Goal: Task Accomplishment & Management: Manage account settings

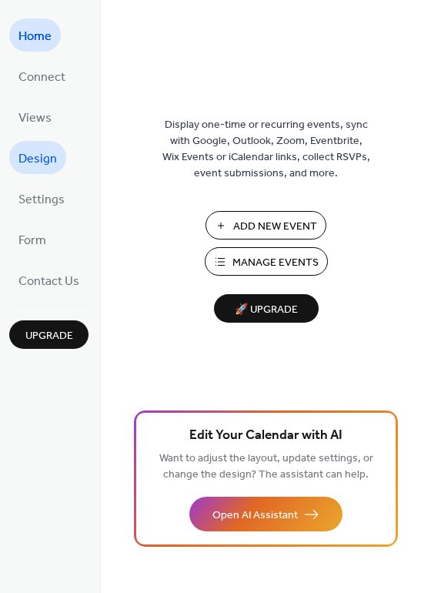
click at [45, 152] on span "Design" at bounding box center [37, 159] width 38 height 24
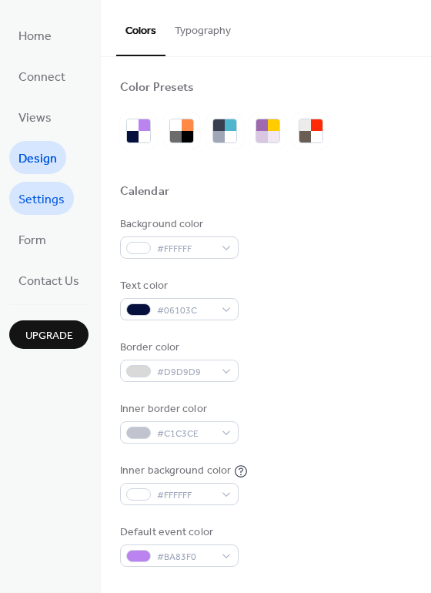
click at [43, 191] on span "Settings" at bounding box center [41, 200] width 46 height 24
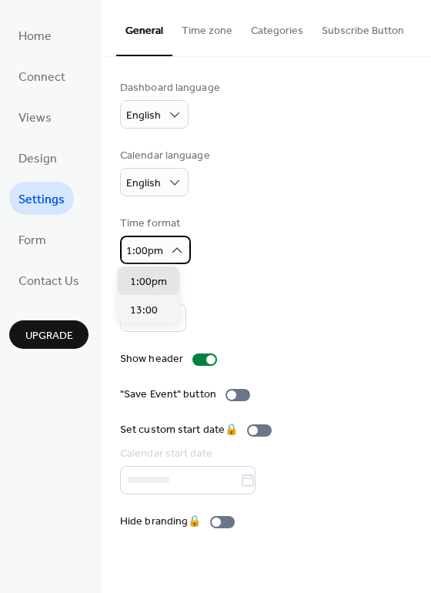
click at [172, 244] on icon at bounding box center [176, 249] width 15 height 15
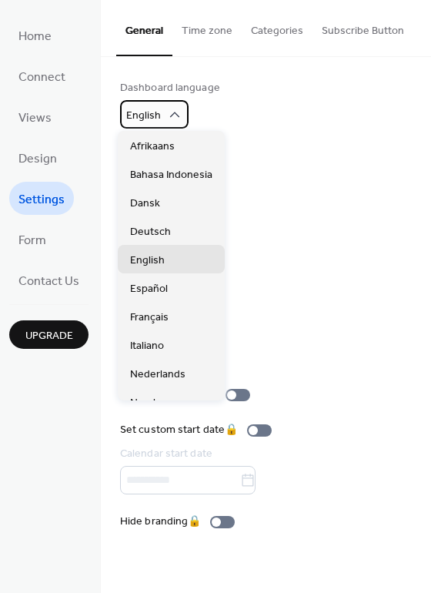
click at [167, 105] on div "English" at bounding box center [154, 114] width 69 height 28
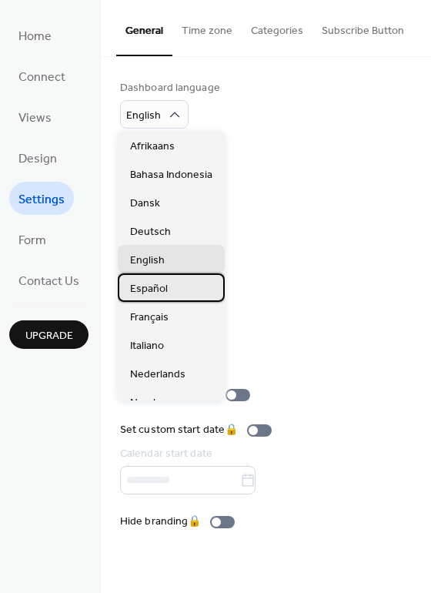
click at [175, 282] on div "Español" at bounding box center [171, 287] width 107 height 28
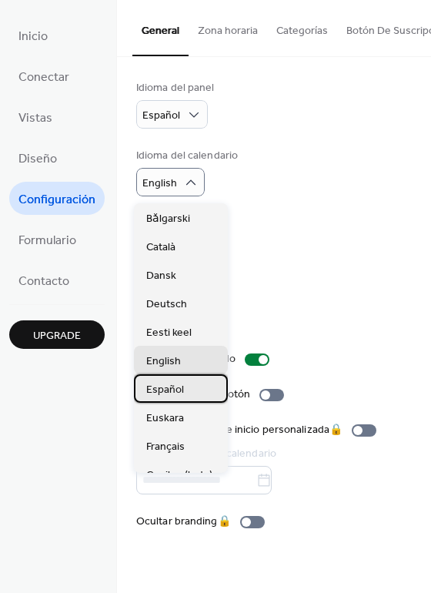
click at [185, 378] on div "Español" at bounding box center [181, 388] width 94 height 28
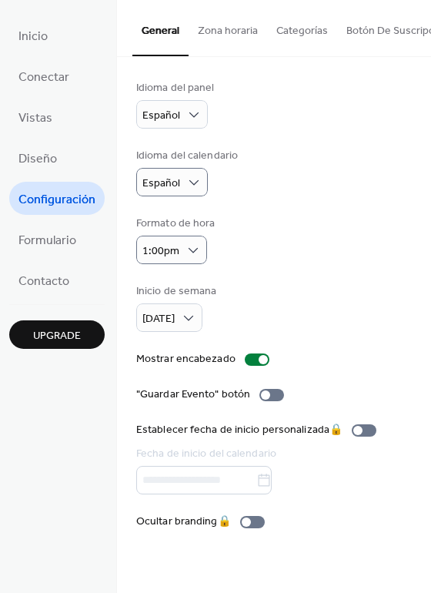
click at [236, 17] on button "Zona horaria" at bounding box center [228, 27] width 79 height 55
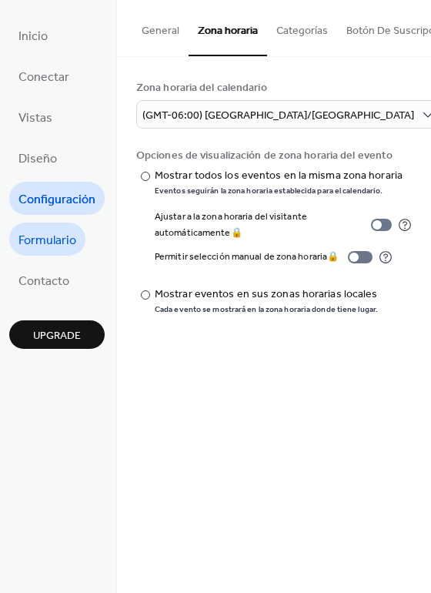
click at [61, 244] on span "Formulario" at bounding box center [47, 241] width 58 height 24
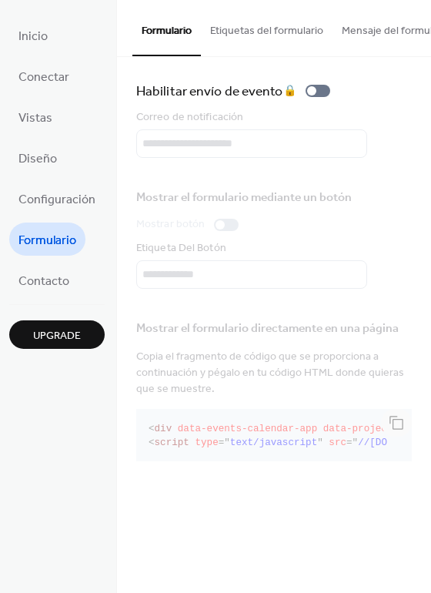
click at [75, 272] on li "Contacto" at bounding box center [43, 279] width 69 height 33
click at [63, 284] on span "Contacto" at bounding box center [43, 281] width 51 height 24
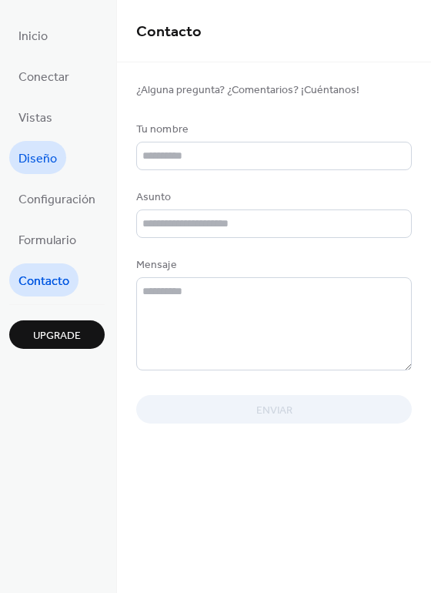
click at [41, 163] on span "Diseño" at bounding box center [37, 159] width 38 height 24
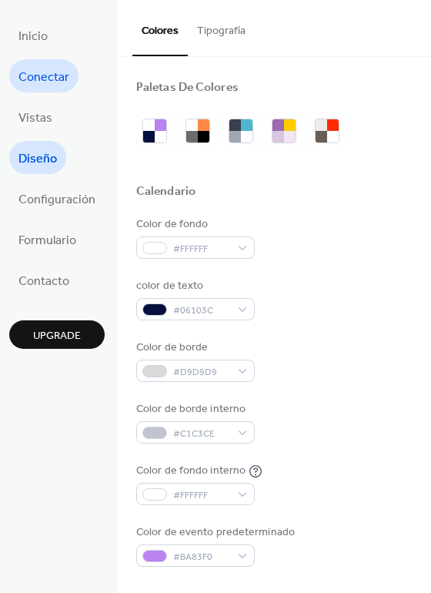
click at [50, 80] on span "Conectar" at bounding box center [43, 77] width 51 height 24
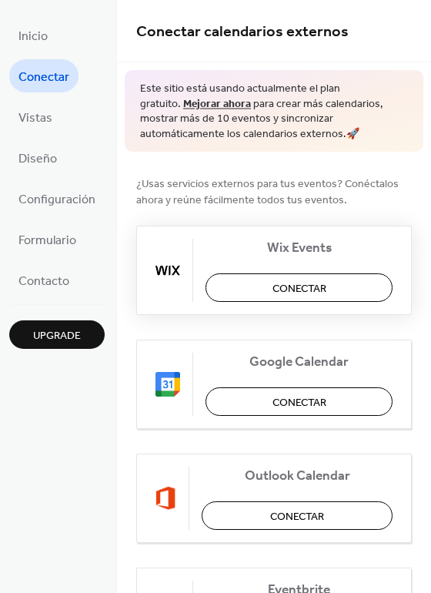
click at [321, 282] on span "Conectar" at bounding box center [299, 289] width 54 height 16
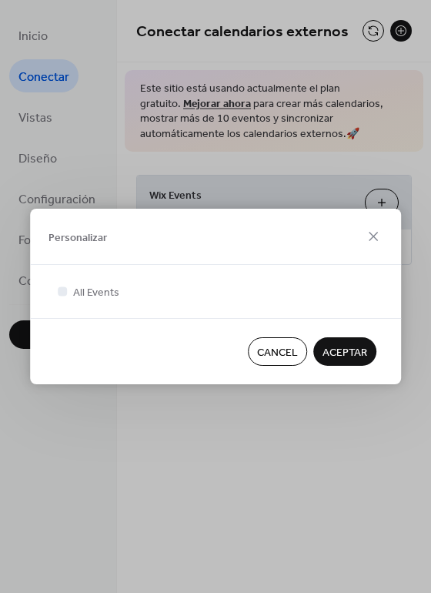
click at [343, 350] on span "ACEPTAR" at bounding box center [345, 353] width 45 height 16
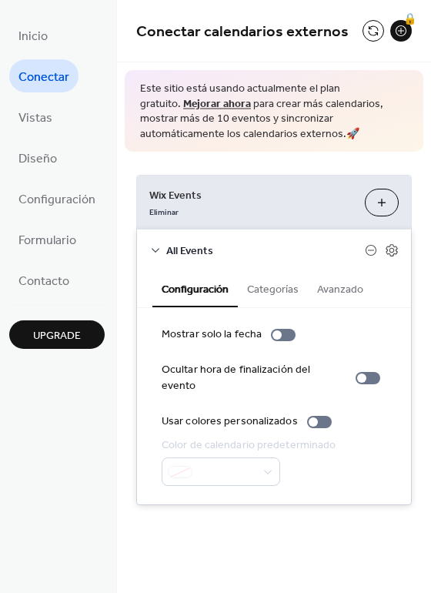
click at [281, 285] on button "Categorías" at bounding box center [273, 287] width 70 height 35
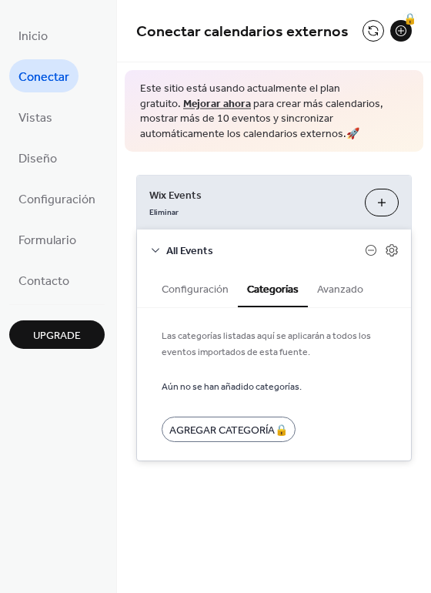
click at [198, 289] on button "Configuración" at bounding box center [194, 287] width 85 height 35
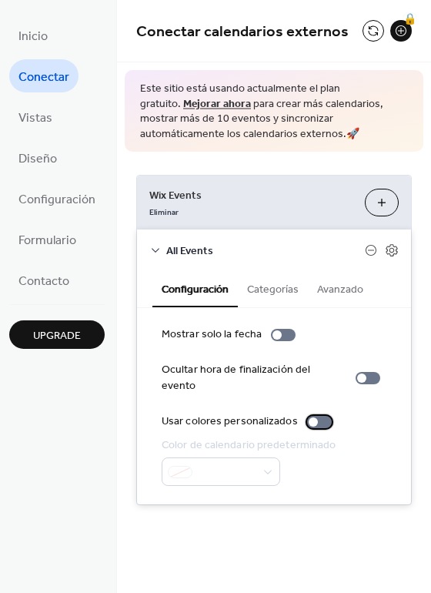
click at [318, 416] on div at bounding box center [319, 422] width 25 height 12
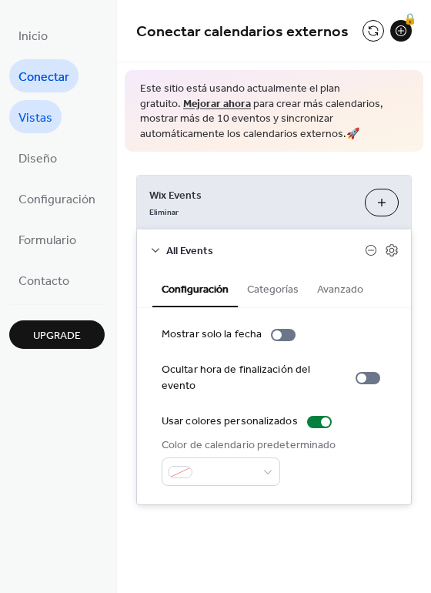
click at [35, 121] on span "Vistas" at bounding box center [35, 118] width 34 height 24
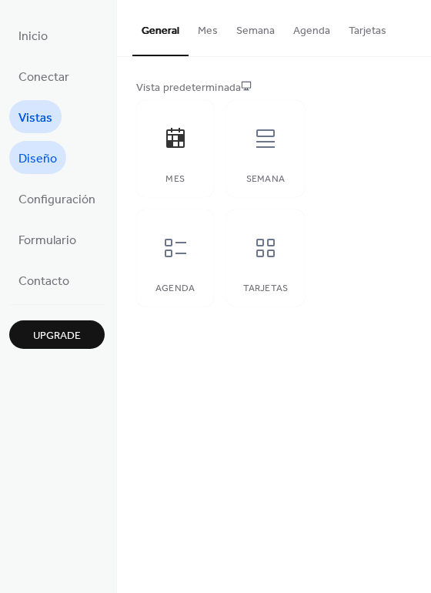
click at [41, 147] on span "Diseño" at bounding box center [37, 159] width 38 height 24
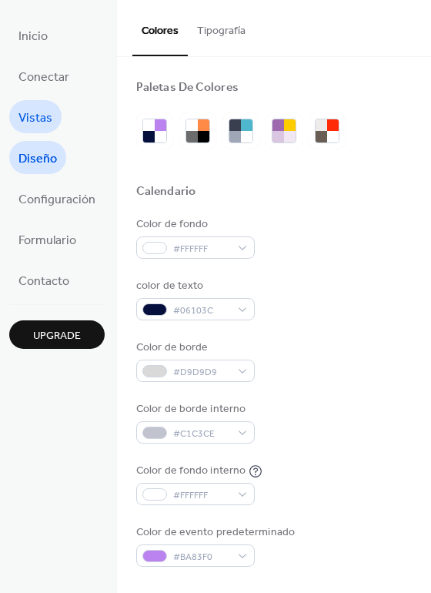
click at [33, 122] on span "Vistas" at bounding box center [35, 118] width 34 height 24
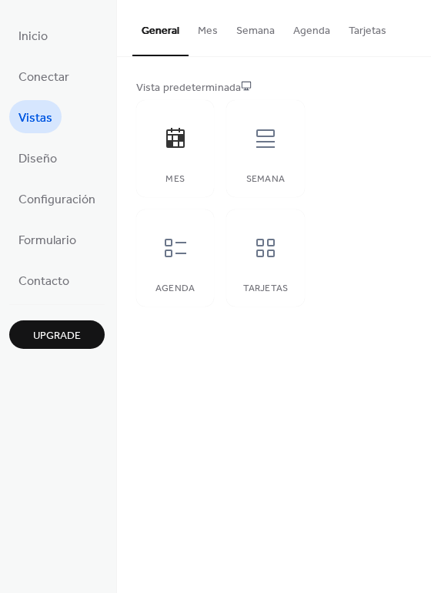
click at [200, 32] on button "Mes" at bounding box center [208, 27] width 38 height 55
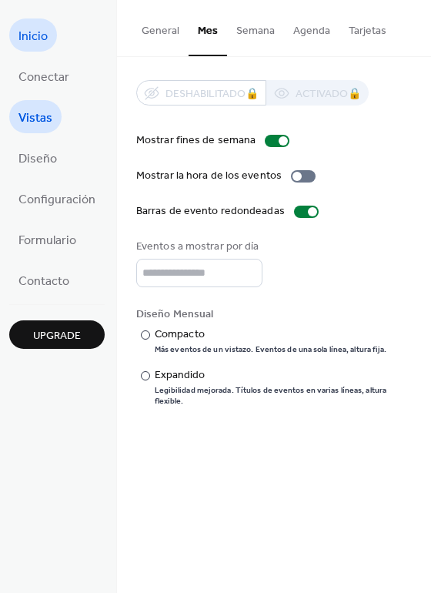
click at [34, 39] on span "Inicio" at bounding box center [32, 37] width 29 height 24
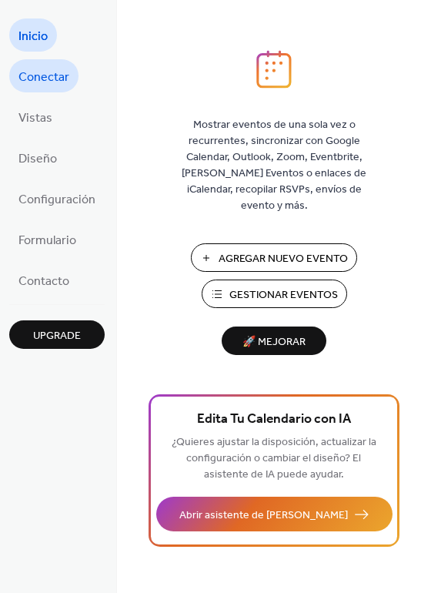
click at [56, 70] on span "Conectar" at bounding box center [43, 77] width 51 height 24
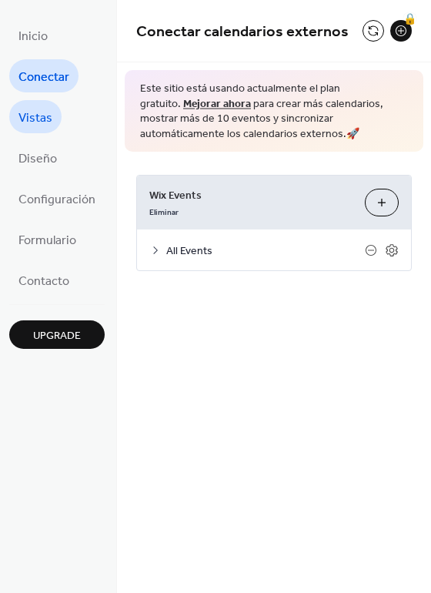
click at [40, 121] on span "Vistas" at bounding box center [35, 118] width 34 height 24
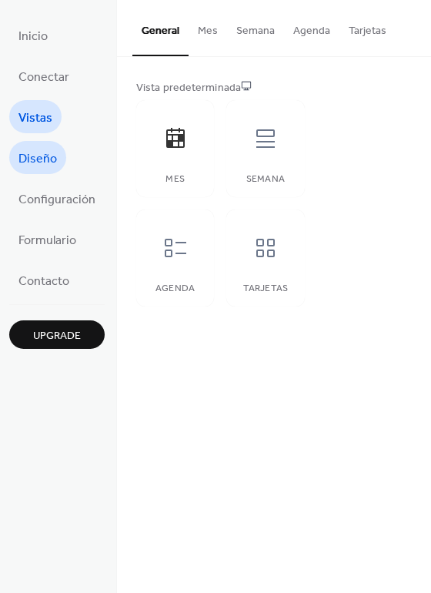
click at [43, 152] on span "Diseño" at bounding box center [37, 159] width 38 height 24
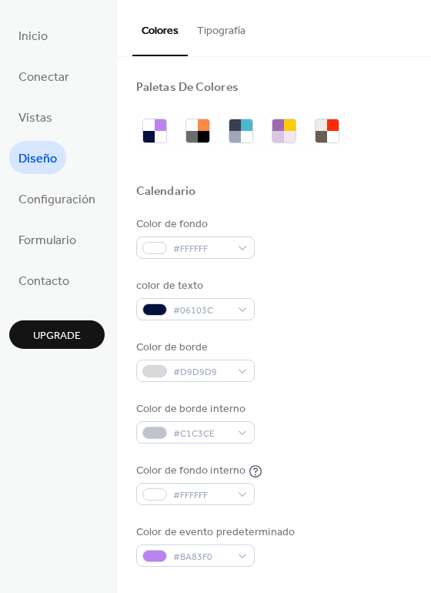
scroll to position [658, 0]
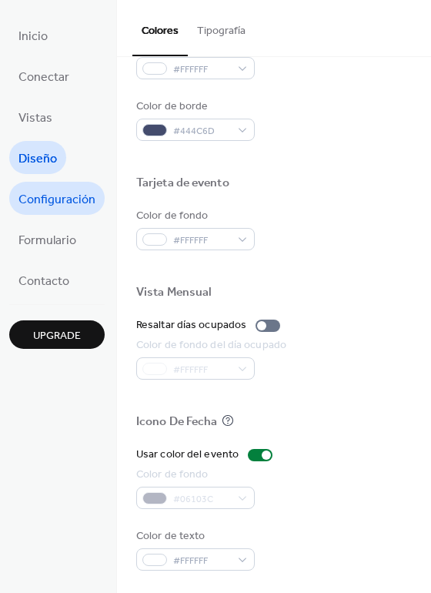
click at [59, 196] on span "Configuración" at bounding box center [56, 200] width 77 height 24
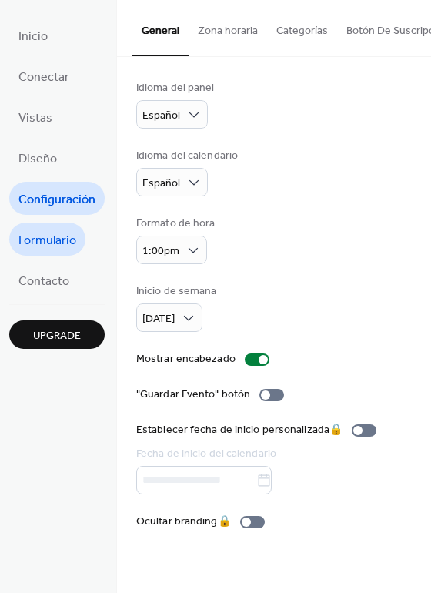
click at [55, 242] on span "Formulario" at bounding box center [47, 241] width 58 height 24
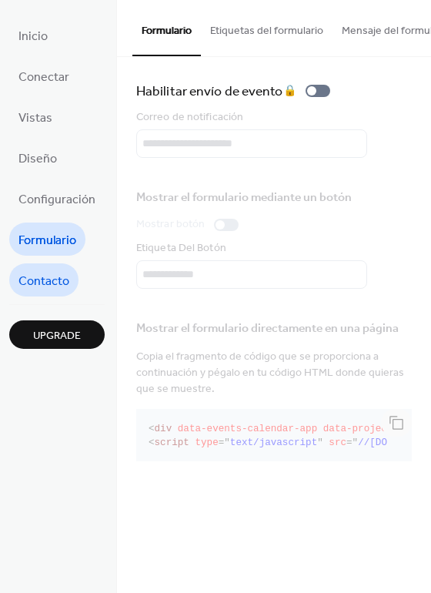
click at [53, 272] on span "Contacto" at bounding box center [43, 281] width 51 height 24
